Goal: Information Seeking & Learning: Learn about a topic

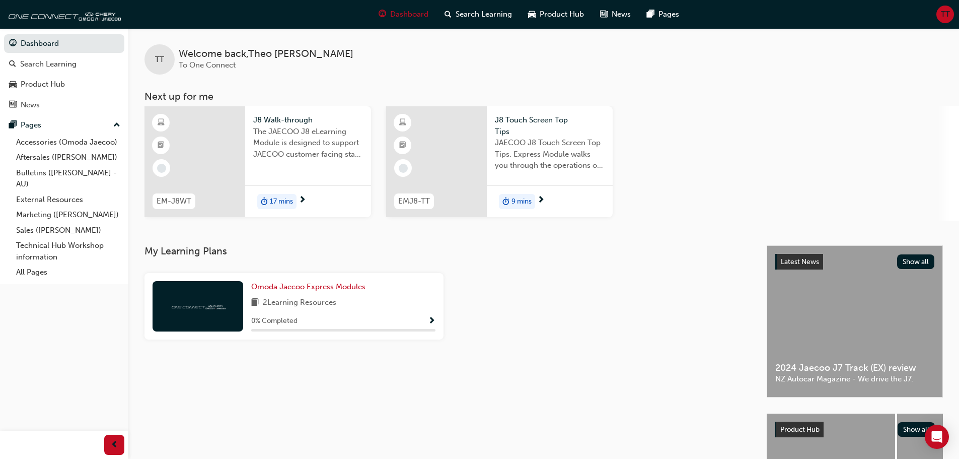
click at [280, 143] on span "The JAECOO J8 eLearning Module is designed to support JAECOO customer facing st…" at bounding box center [308, 143] width 110 height 34
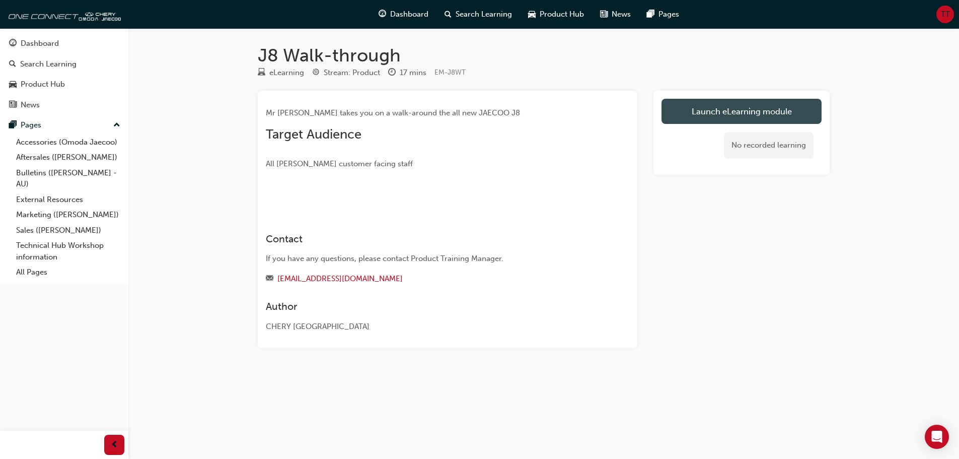
click at [735, 115] on link "Launch eLearning module" at bounding box center [742, 111] width 160 height 25
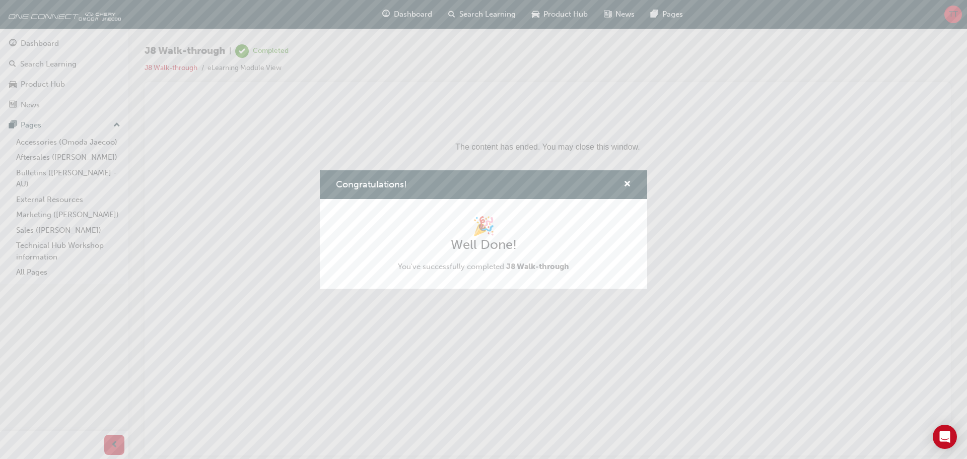
click at [41, 41] on div "Congratulations! 🎉 Well Done! You've successfully completed J8 Walk-through" at bounding box center [483, 229] width 967 height 459
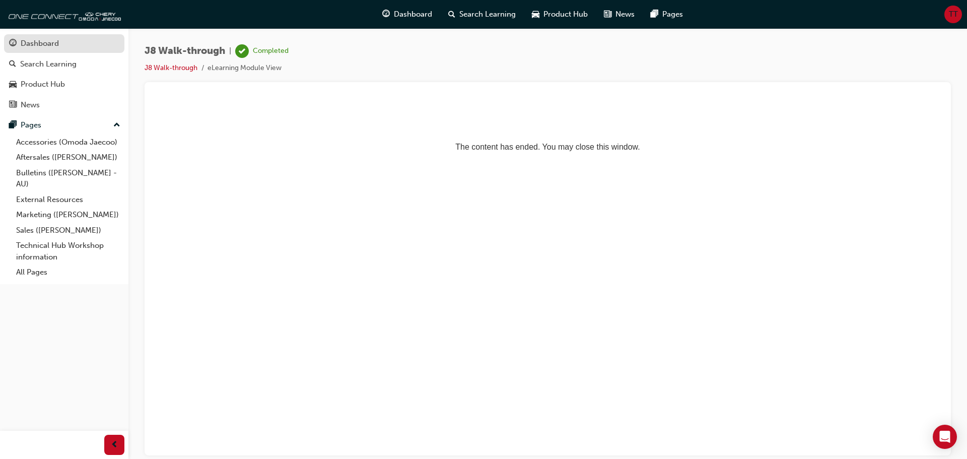
click at [41, 41] on div "Dashboard" at bounding box center [40, 44] width 38 height 12
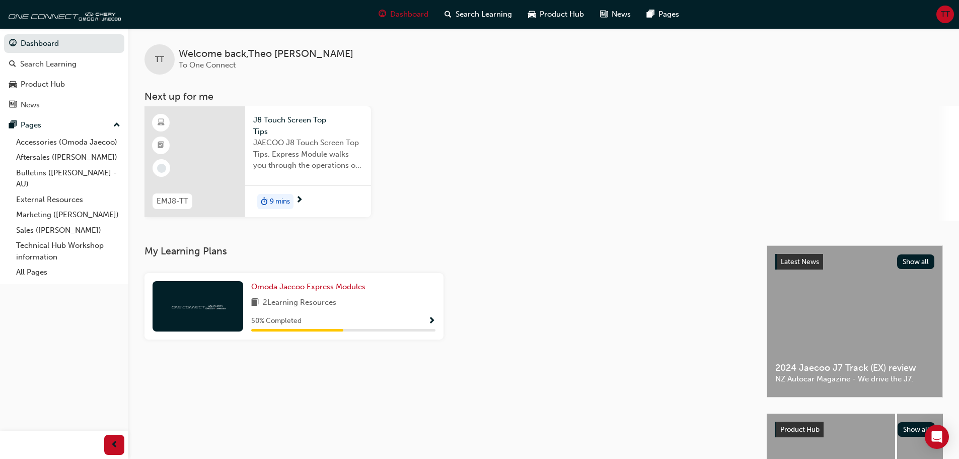
click at [211, 150] on div at bounding box center [195, 161] width 101 height 111
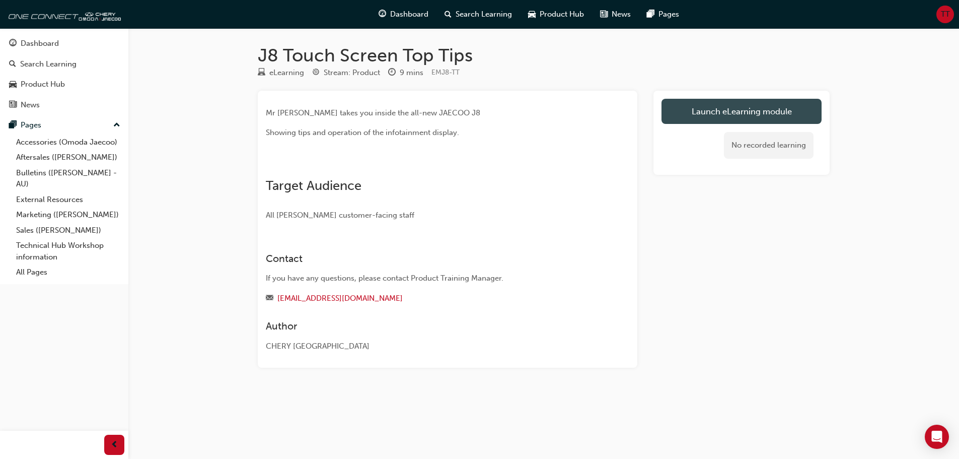
click at [764, 107] on link "Launch eLearning module" at bounding box center [742, 111] width 160 height 25
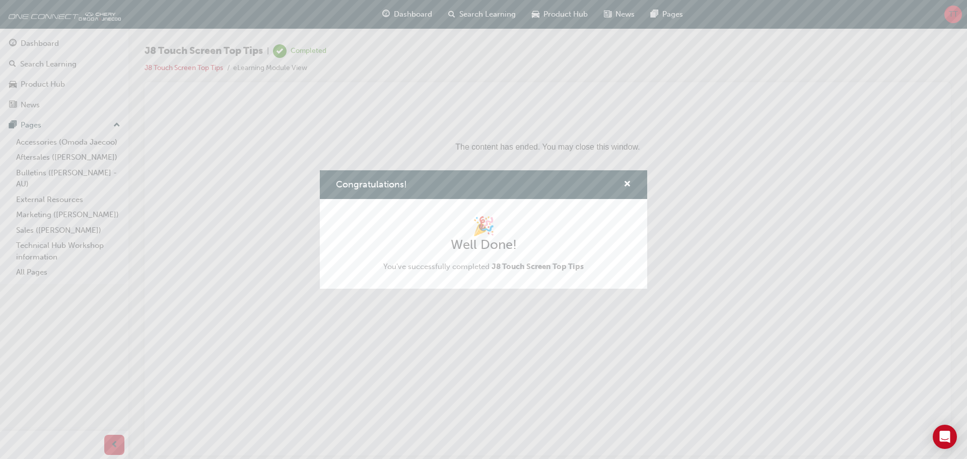
click at [36, 41] on div "Congratulations! 🎉 Well Done! You've successfully completed J8 Touch Screen Top…" at bounding box center [483, 229] width 967 height 459
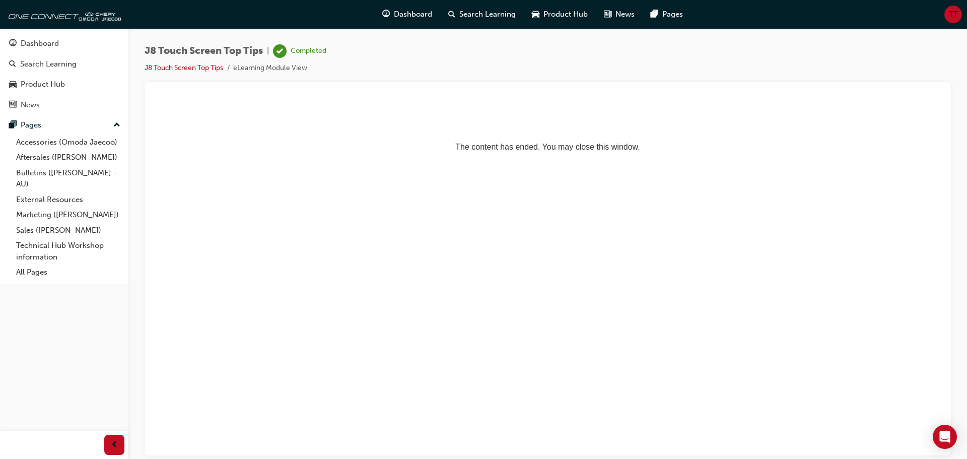
click at [36, 41] on div "Dashboard" at bounding box center [40, 44] width 38 height 12
